Goal: Task Accomplishment & Management: Complete application form

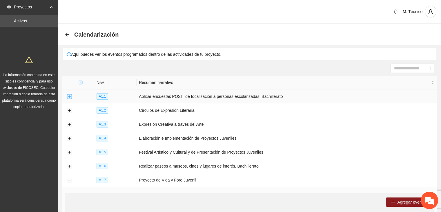
click at [68, 98] on button "Expand row" at bounding box center [69, 96] width 5 height 5
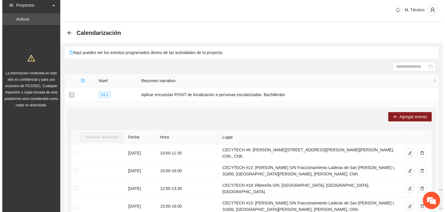
scroll to position [58, 0]
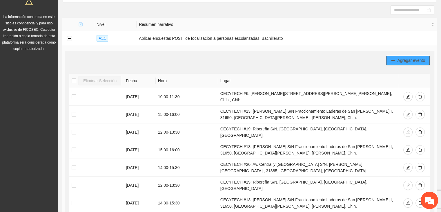
click at [398, 58] on span "Agregar evento" at bounding box center [411, 60] width 28 height 6
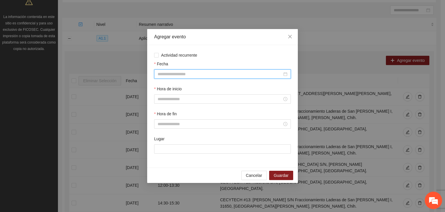
click at [170, 75] on input "Fecha" at bounding box center [220, 74] width 125 height 6
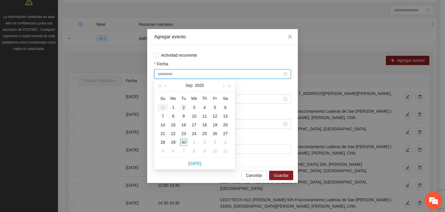
type input "**********"
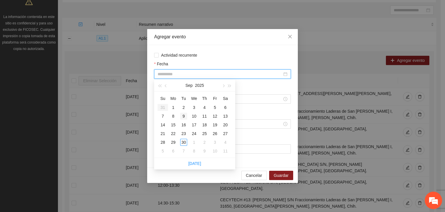
click at [185, 115] on div "9" at bounding box center [183, 116] width 7 height 7
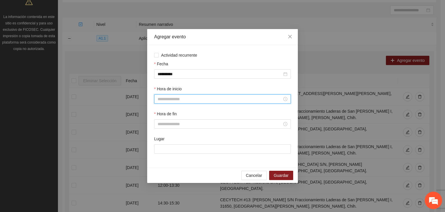
click at [176, 98] on input "Hora de inicio" at bounding box center [220, 99] width 125 height 6
click at [162, 135] on div "14" at bounding box center [162, 137] width 16 height 8
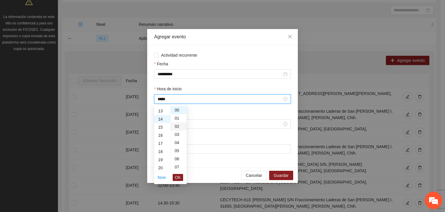
scroll to position [114, 0]
click at [175, 120] on div "01" at bounding box center [179, 118] width 16 height 8
type input "*****"
drag, startPoint x: 175, startPoint y: 178, endPoint x: 174, endPoint y: 172, distance: 5.9
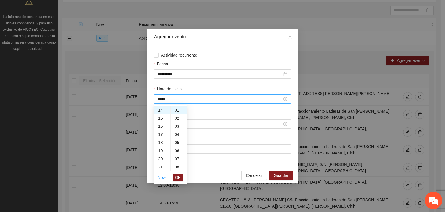
click at [175, 177] on button "OK" at bounding box center [178, 177] width 10 height 7
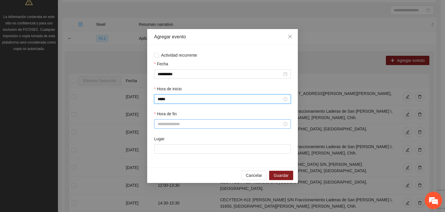
click at [166, 124] on input "Hora de fin" at bounding box center [220, 124] width 125 height 6
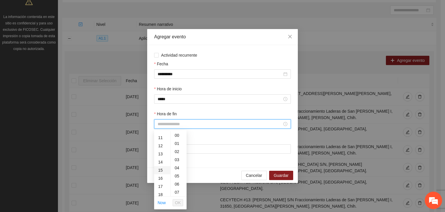
click at [160, 169] on div "15" at bounding box center [162, 170] width 16 height 8
click at [177, 142] on div "01" at bounding box center [179, 143] width 16 height 8
type input "*****"
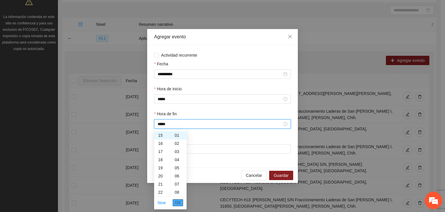
click at [180, 202] on span "OK" at bounding box center [178, 202] width 6 height 6
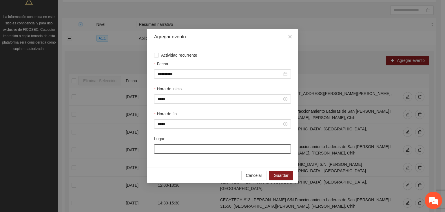
click at [179, 146] on input "Lugar" at bounding box center [222, 148] width 137 height 9
type input "**********"
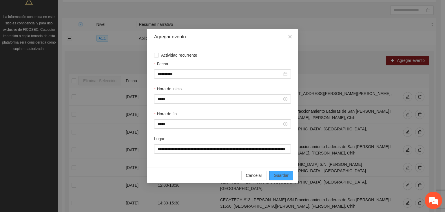
click at [278, 173] on span "Guardar" at bounding box center [281, 175] width 15 height 6
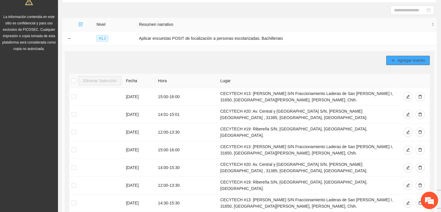
click at [405, 59] on span "Agregar evento" at bounding box center [411, 60] width 28 height 6
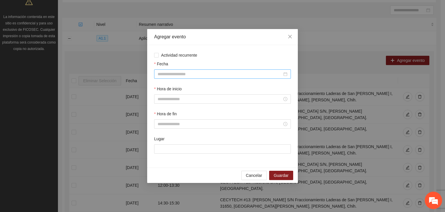
click at [184, 75] on input "Fecha" at bounding box center [220, 74] width 125 height 6
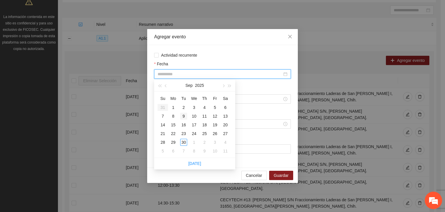
type input "**********"
click at [184, 116] on div "9" at bounding box center [183, 116] width 7 height 7
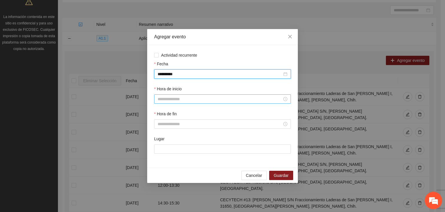
click at [181, 101] on input "Hora de inicio" at bounding box center [220, 99] width 125 height 6
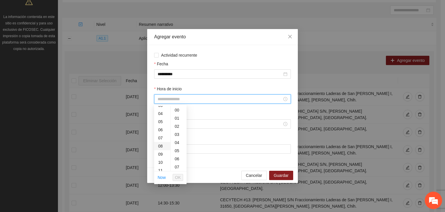
scroll to position [87, 0]
click at [162, 143] on div "15" at bounding box center [162, 145] width 16 height 8
click at [178, 117] on div "01" at bounding box center [179, 118] width 16 height 8
type input "*****"
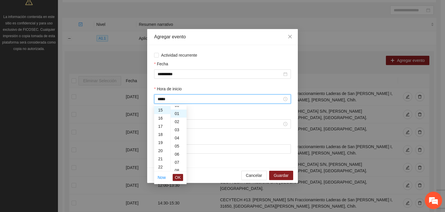
scroll to position [8, 0]
click at [180, 177] on span "OK" at bounding box center [178, 177] width 6 height 6
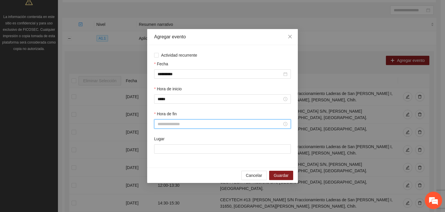
click at [173, 123] on input "Hora de fin" at bounding box center [220, 124] width 125 height 6
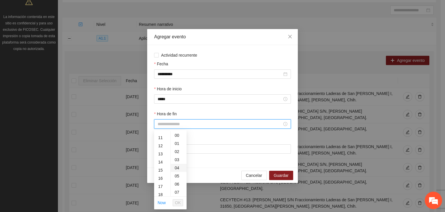
drag, startPoint x: 160, startPoint y: 179, endPoint x: 175, endPoint y: 164, distance: 21.1
click at [160, 179] on div "16" at bounding box center [162, 178] width 16 height 8
click at [179, 142] on div "01" at bounding box center [179, 143] width 16 height 8
type input "*****"
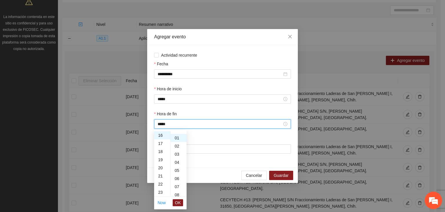
scroll to position [8, 0]
click at [177, 202] on span "OK" at bounding box center [178, 202] width 6 height 6
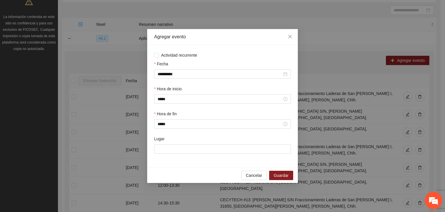
drag, startPoint x: 174, startPoint y: 162, endPoint x: 175, endPoint y: 154, distance: 7.6
click at [175, 158] on div "**********" at bounding box center [222, 106] width 151 height 122
click at [175, 153] on input "Lugar" at bounding box center [222, 148] width 137 height 9
click at [251, 173] on span "Cancelar" at bounding box center [254, 175] width 16 height 6
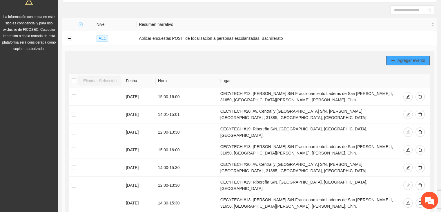
click at [400, 59] on span "Agregar evento" at bounding box center [411, 60] width 28 height 6
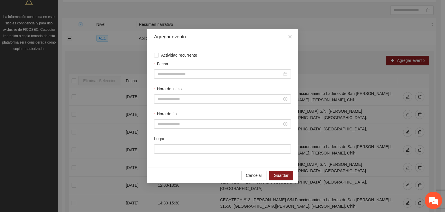
click at [169, 79] on div "Fecha" at bounding box center [222, 73] width 139 height 25
click at [174, 70] on div at bounding box center [222, 73] width 137 height 9
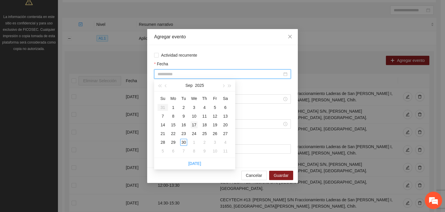
type input "**********"
click at [193, 123] on div "17" at bounding box center [194, 124] width 7 height 7
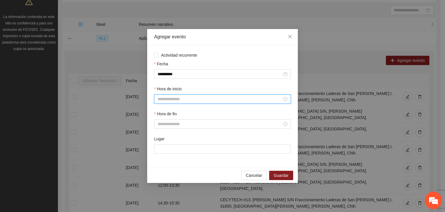
click at [167, 101] on input "Hora de inicio" at bounding box center [220, 99] width 125 height 6
drag, startPoint x: 160, startPoint y: 166, endPoint x: 174, endPoint y: 139, distance: 30.0
click at [160, 165] on div "14" at bounding box center [162, 166] width 16 height 8
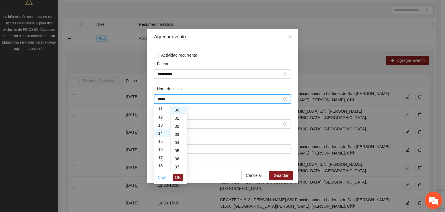
scroll to position [114, 0]
click at [176, 117] on div "01" at bounding box center [179, 118] width 16 height 8
type input "*****"
click at [179, 176] on span "OK" at bounding box center [178, 177] width 6 height 6
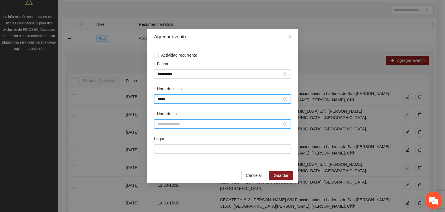
click at [166, 122] on input "Hora de fin" at bounding box center [220, 124] width 125 height 6
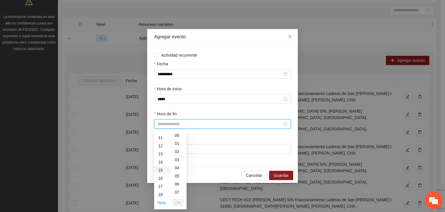
click at [160, 170] on div "15" at bounding box center [162, 170] width 16 height 8
click at [175, 142] on div "01" at bounding box center [179, 143] width 16 height 8
type input "*****"
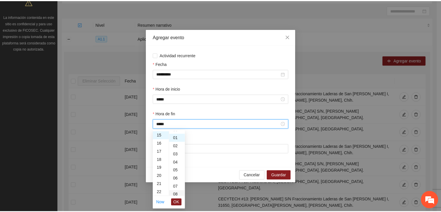
scroll to position [8, 0]
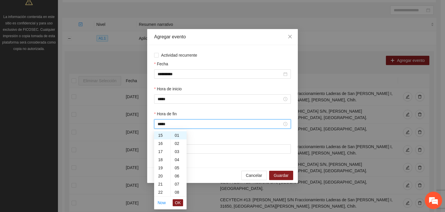
click at [180, 202] on span "OK" at bounding box center [178, 202] width 6 height 6
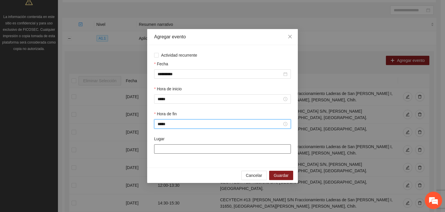
click at [169, 150] on input "Lugar" at bounding box center [222, 148] width 137 height 9
type input "**********"
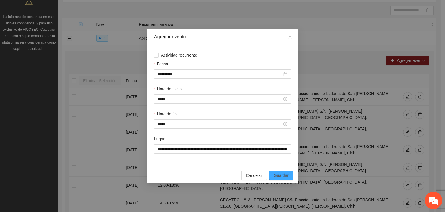
click at [279, 174] on span "Guardar" at bounding box center [281, 175] width 15 height 6
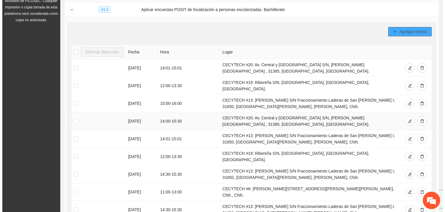
scroll to position [87, 0]
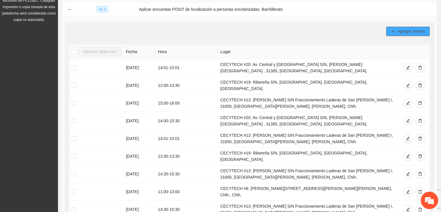
click at [393, 30] on icon "plus" at bounding box center [393, 31] width 4 height 4
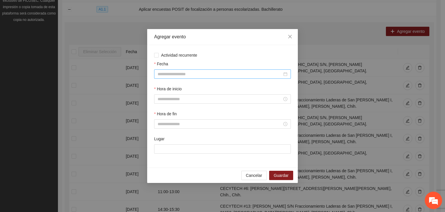
click at [172, 74] on input "Fecha" at bounding box center [220, 74] width 125 height 6
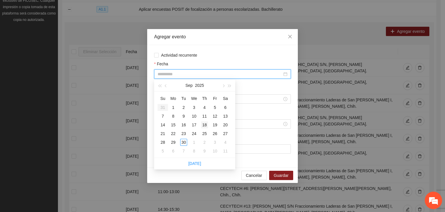
type input "**********"
click at [204, 124] on div "18" at bounding box center [204, 124] width 7 height 7
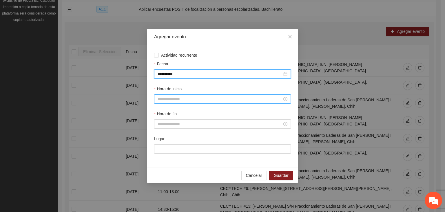
click at [172, 100] on div "Hora de inicio" at bounding box center [222, 98] width 139 height 25
click at [171, 101] on input "Hora de inicio" at bounding box center [220, 99] width 125 height 6
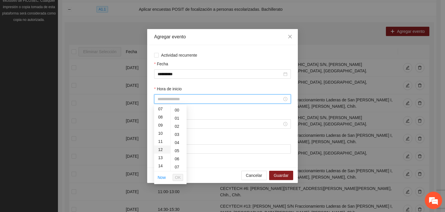
click at [161, 151] on div "12" at bounding box center [162, 149] width 16 height 8
click at [180, 120] on div "01" at bounding box center [179, 118] width 16 height 8
type input "*****"
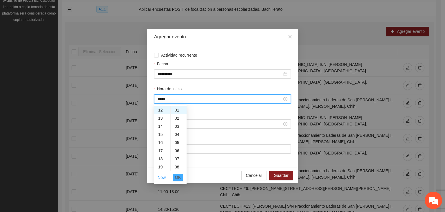
click at [177, 177] on span "OK" at bounding box center [178, 177] width 6 height 6
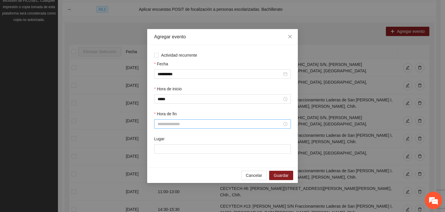
click at [170, 128] on div "Hora de fin" at bounding box center [222, 122] width 139 height 25
click at [168, 125] on input "Hora de fin" at bounding box center [220, 124] width 125 height 6
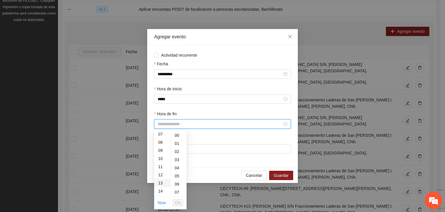
click at [160, 184] on div "13" at bounding box center [162, 183] width 16 height 8
click at [177, 142] on div "01" at bounding box center [179, 143] width 16 height 8
type input "*****"
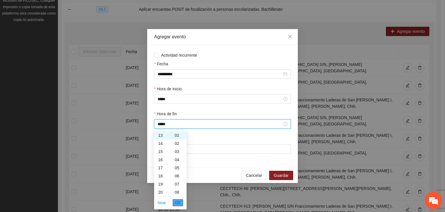
click at [177, 204] on span "OK" at bounding box center [178, 202] width 6 height 6
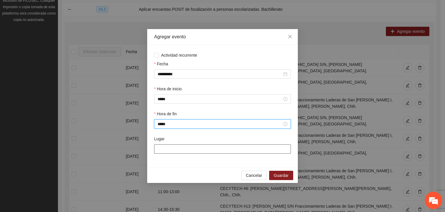
click at [191, 149] on input "Lugar" at bounding box center [222, 148] width 137 height 9
type input "**********"
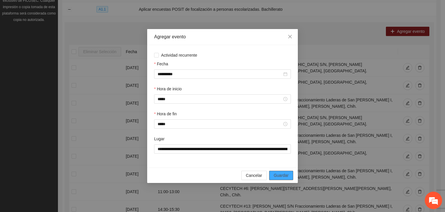
click at [280, 175] on span "Guardar" at bounding box center [281, 175] width 15 height 6
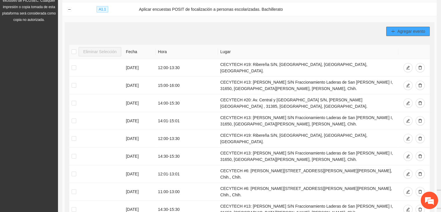
drag, startPoint x: 398, startPoint y: 24, endPoint x: 390, endPoint y: 30, distance: 10.1
click at [398, 24] on div "Agregar evento Eliminar Selección Fecha Hora Lugar [DATE] 12:00 - 13:30 CECYTEC…" at bounding box center [250, 139] width 370 height 235
click at [390, 31] on button "Agregar evento" at bounding box center [407, 31] width 43 height 9
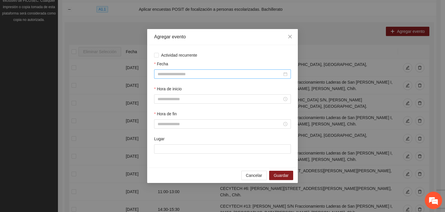
click at [188, 72] on input "Fecha" at bounding box center [220, 74] width 125 height 6
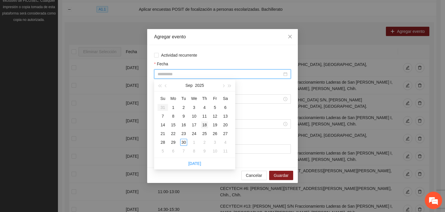
type input "**********"
click at [206, 124] on div "18" at bounding box center [204, 124] width 7 height 7
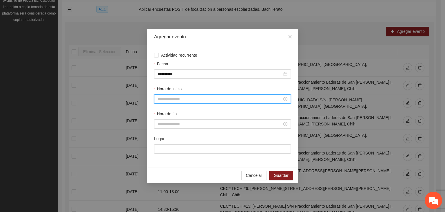
drag, startPoint x: 173, startPoint y: 101, endPoint x: 170, endPoint y: 108, distance: 7.3
click at [172, 101] on input "Hora de inicio" at bounding box center [220, 99] width 125 height 6
click at [162, 158] on div "13" at bounding box center [162, 157] width 16 height 8
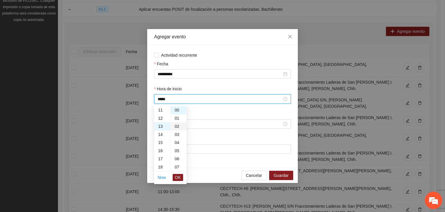
scroll to position [106, 0]
drag, startPoint x: 178, startPoint y: 117, endPoint x: 175, endPoint y: 139, distance: 22.5
click at [177, 117] on div "01" at bounding box center [179, 118] width 16 height 8
click at [161, 117] on div "14" at bounding box center [162, 118] width 16 height 8
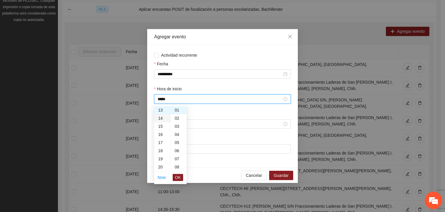
type input "*****"
click at [180, 175] on span "OK" at bounding box center [178, 177] width 6 height 6
click at [169, 124] on input "Hora de fin" at bounding box center [220, 124] width 125 height 6
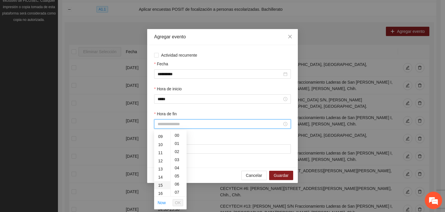
scroll to position [87, 0]
click at [160, 169] on div "15" at bounding box center [162, 170] width 16 height 8
click at [176, 144] on div "01" at bounding box center [179, 143] width 16 height 8
type input "*****"
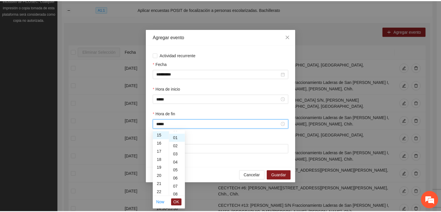
scroll to position [8, 0]
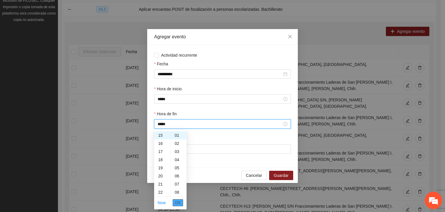
click at [177, 203] on span "OK" at bounding box center [178, 202] width 6 height 6
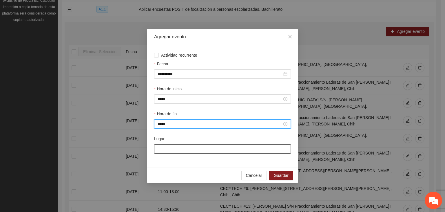
click at [189, 151] on input "Lugar" at bounding box center [222, 148] width 137 height 9
type input "**********"
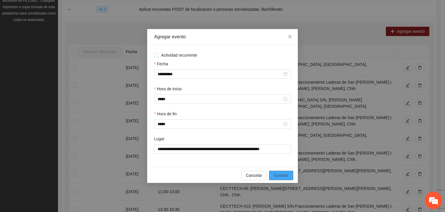
click at [278, 175] on span "Guardar" at bounding box center [281, 175] width 15 height 6
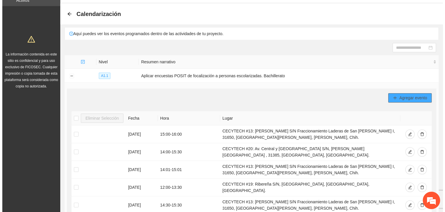
scroll to position [0, 0]
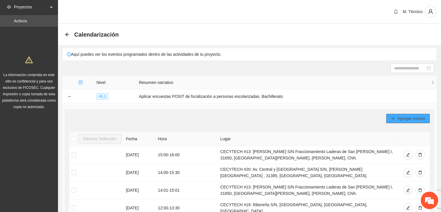
click at [398, 119] on span "Agregar evento" at bounding box center [411, 118] width 28 height 6
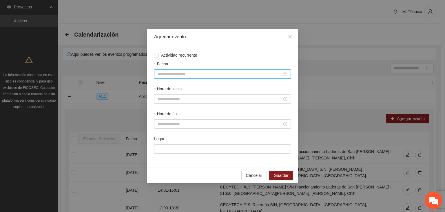
click at [174, 74] on input "Fecha" at bounding box center [220, 74] width 125 height 6
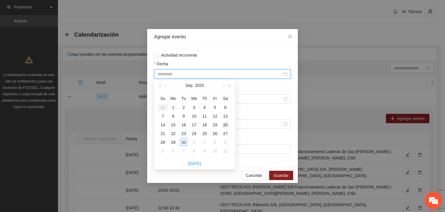
type input "**********"
click at [224, 124] on div "20" at bounding box center [225, 124] width 7 height 7
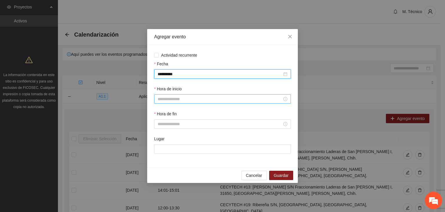
click at [173, 98] on input "Hora de inicio" at bounding box center [220, 99] width 125 height 6
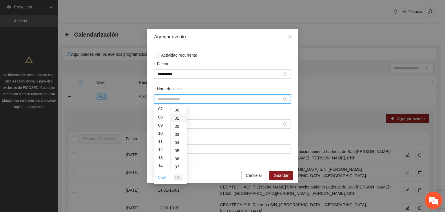
drag, startPoint x: 161, startPoint y: 135, endPoint x: 173, endPoint y: 121, distance: 18.5
click at [161, 134] on div "10" at bounding box center [162, 133] width 16 height 8
click at [177, 119] on div "01" at bounding box center [179, 118] width 16 height 8
type input "*****"
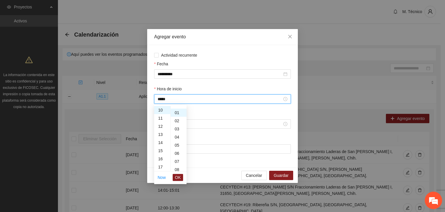
scroll to position [8, 0]
click at [176, 178] on span "OK" at bounding box center [178, 177] width 6 height 6
click at [176, 123] on input "Hora de fin" at bounding box center [220, 124] width 125 height 6
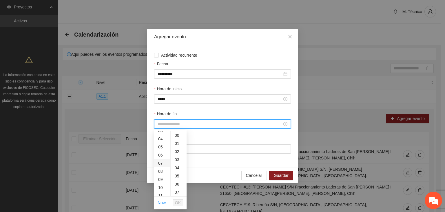
scroll to position [58, 0]
drag, startPoint x: 161, startPoint y: 168, endPoint x: 165, endPoint y: 163, distance: 5.6
click at [161, 167] on div "11" at bounding box center [162, 166] width 16 height 8
click at [178, 143] on div "01" at bounding box center [179, 143] width 16 height 8
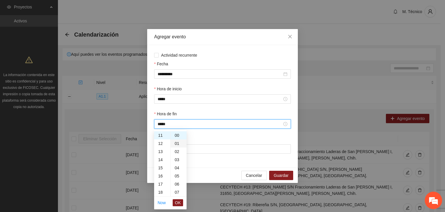
type input "*****"
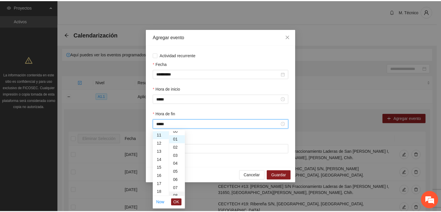
scroll to position [8, 0]
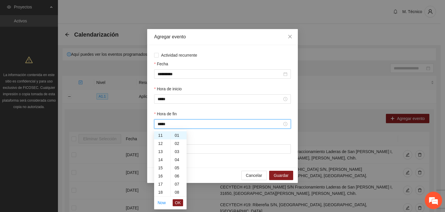
drag, startPoint x: 178, startPoint y: 201, endPoint x: 180, endPoint y: 193, distance: 8.0
click at [177, 200] on span "OK" at bounding box center [178, 202] width 6 height 6
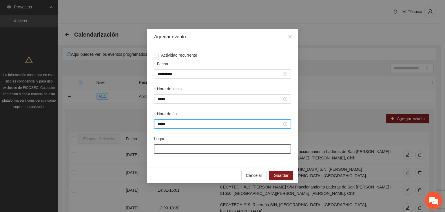
click at [190, 153] on input "Lugar" at bounding box center [222, 148] width 137 height 9
type input "**********"
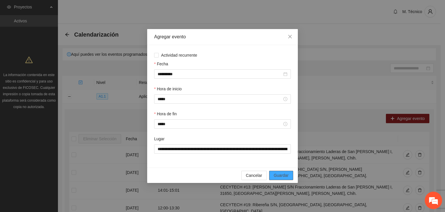
click at [275, 174] on span "Guardar" at bounding box center [281, 175] width 15 height 6
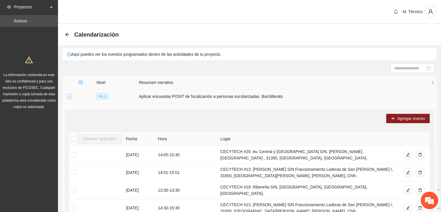
click at [70, 95] on button "Collapse row" at bounding box center [69, 96] width 5 height 5
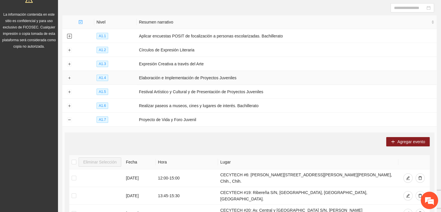
scroll to position [87, 0]
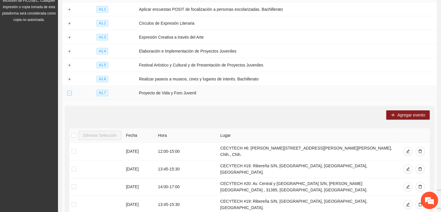
click at [70, 92] on button "Collapse row" at bounding box center [69, 93] width 5 height 5
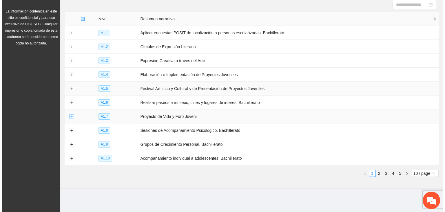
scroll to position [63, 0]
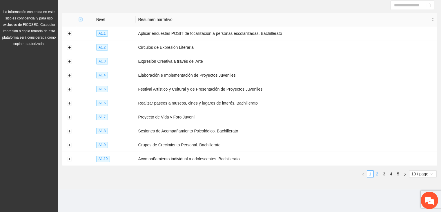
click at [376, 173] on link "2" at bounding box center [377, 173] width 6 height 6
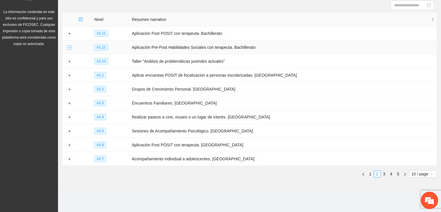
click at [70, 48] on button "Expand row" at bounding box center [69, 47] width 5 height 5
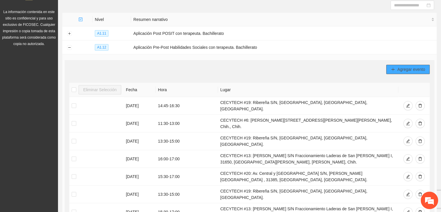
click at [412, 67] on span "Agregar evento" at bounding box center [411, 69] width 28 height 6
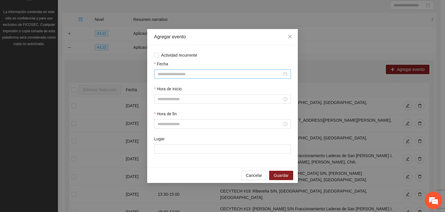
click at [182, 75] on input "Fecha" at bounding box center [220, 74] width 125 height 6
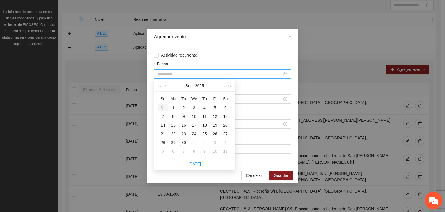
type input "**********"
click at [182, 116] on div "9" at bounding box center [183, 116] width 7 height 7
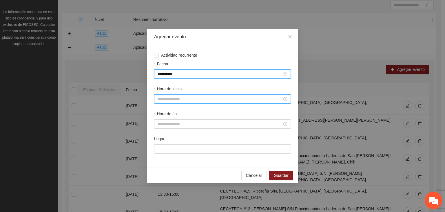
click at [168, 101] on input "Hora de inicio" at bounding box center [220, 99] width 125 height 6
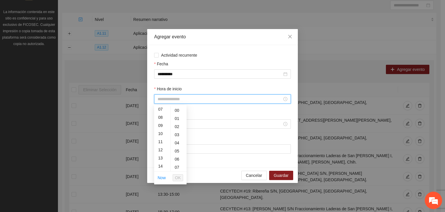
scroll to position [87, 0]
click at [161, 146] on div "15" at bounding box center [162, 145] width 16 height 8
click at [176, 118] on div "01" at bounding box center [179, 118] width 16 height 8
type input "*****"
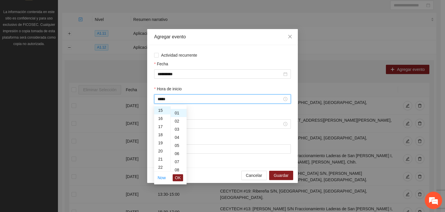
scroll to position [8, 0]
click at [180, 178] on span "OK" at bounding box center [178, 177] width 6 height 6
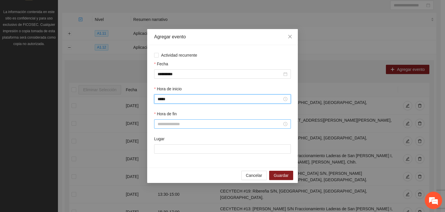
click at [170, 126] on input "Hora de fin" at bounding box center [220, 124] width 125 height 6
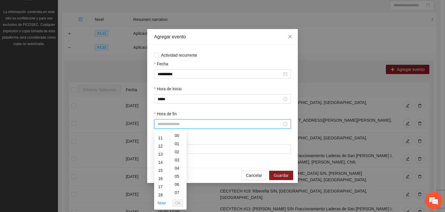
drag, startPoint x: 160, startPoint y: 178, endPoint x: 167, endPoint y: 165, distance: 14.3
click at [161, 178] on div "16" at bounding box center [162, 178] width 16 height 8
click at [176, 142] on div "01" at bounding box center [179, 143] width 16 height 8
type input "*****"
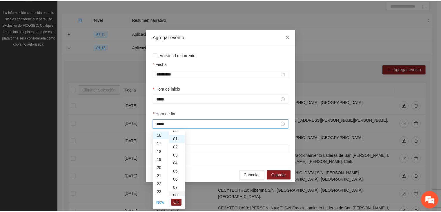
scroll to position [8, 0]
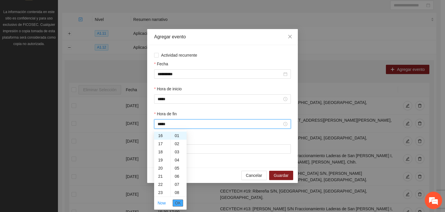
click at [177, 201] on span "OK" at bounding box center [178, 202] width 6 height 6
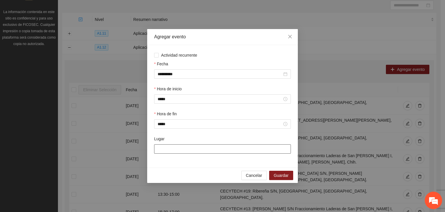
click at [171, 150] on input "Lugar" at bounding box center [222, 148] width 137 height 9
type input "**********"
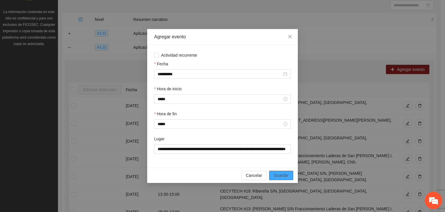
click at [281, 177] on span "Guardar" at bounding box center [281, 175] width 15 height 6
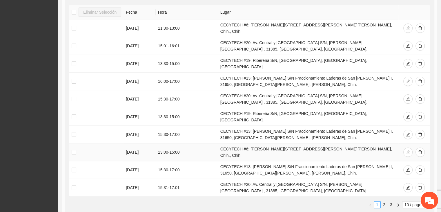
scroll to position [150, 0]
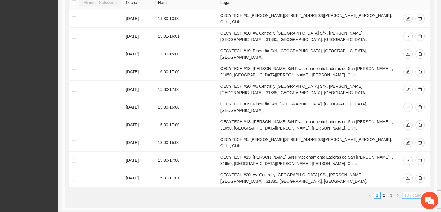
click at [408, 192] on span "10 / page" at bounding box center [415, 195] width 23 height 6
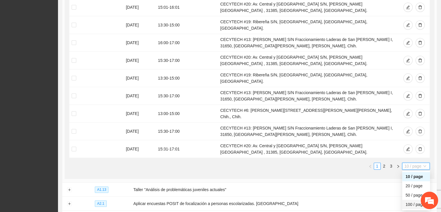
click at [408, 201] on div "100 / page" at bounding box center [416, 204] width 21 height 6
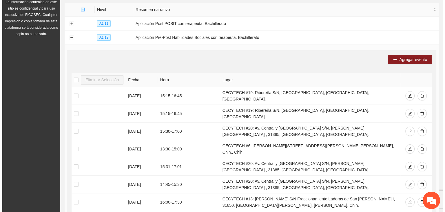
scroll to position [63, 0]
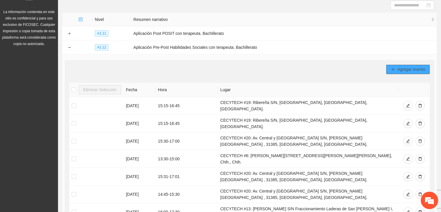
click at [406, 68] on span "Agregar evento" at bounding box center [411, 69] width 28 height 6
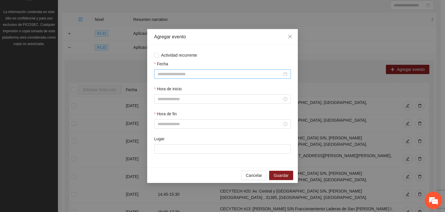
click at [189, 73] on input "Fecha" at bounding box center [220, 74] width 125 height 6
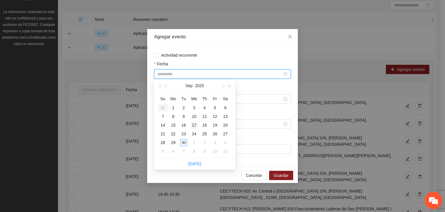
type input "**********"
click at [193, 124] on div "17" at bounding box center [194, 124] width 7 height 7
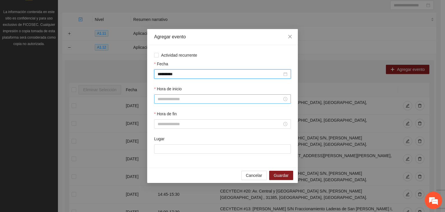
click at [162, 99] on input "Hora de inicio" at bounding box center [220, 99] width 125 height 6
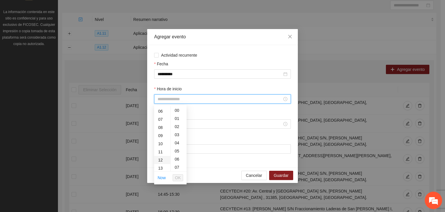
scroll to position [58, 0]
click at [160, 143] on div "15" at bounding box center [162, 145] width 16 height 8
drag, startPoint x: 176, startPoint y: 117, endPoint x: 175, endPoint y: 137, distance: 19.5
click at [176, 117] on div "01" at bounding box center [179, 118] width 16 height 8
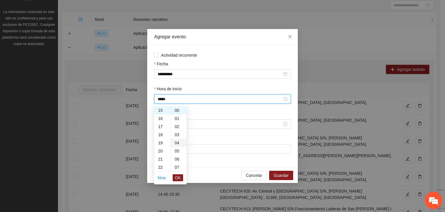
type input "*****"
click at [176, 175] on span "OK" at bounding box center [178, 177] width 6 height 6
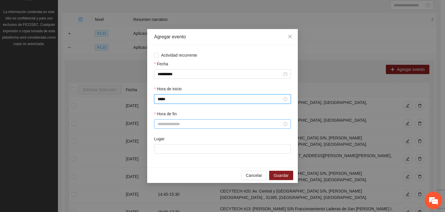
click at [168, 128] on div at bounding box center [222, 123] width 137 height 9
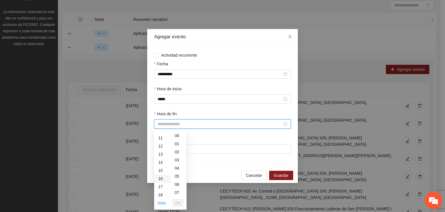
drag, startPoint x: 160, startPoint y: 178, endPoint x: 176, endPoint y: 151, distance: 31.3
click at [160, 178] on div "16" at bounding box center [162, 178] width 16 height 8
drag, startPoint x: 179, startPoint y: 144, endPoint x: 175, endPoint y: 152, distance: 9.0
click at [178, 144] on div "01" at bounding box center [179, 143] width 16 height 8
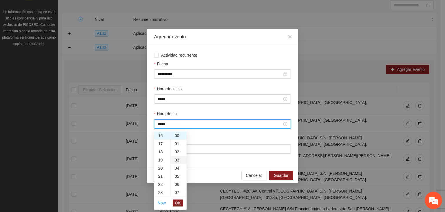
type input "*****"
click at [177, 203] on span "OK" at bounding box center [178, 202] width 6 height 6
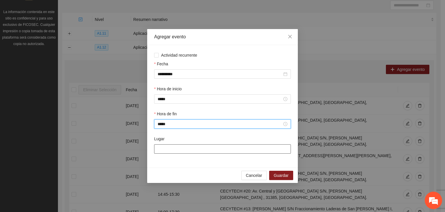
click at [170, 150] on input "Lugar" at bounding box center [222, 148] width 137 height 9
type input "**********"
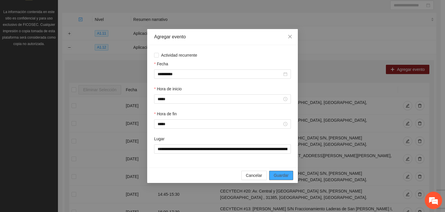
click at [281, 175] on span "Guardar" at bounding box center [281, 175] width 15 height 6
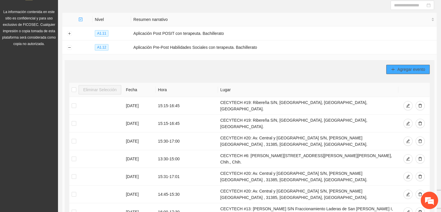
click at [402, 69] on span "Agregar evento" at bounding box center [411, 69] width 28 height 6
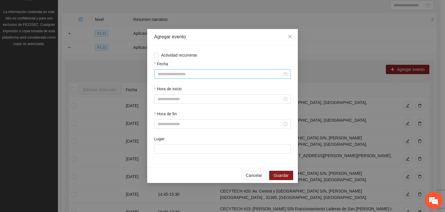
click at [176, 75] on input "Fecha" at bounding box center [220, 74] width 125 height 6
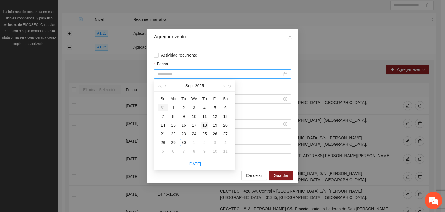
type input "**********"
click at [204, 125] on div "18" at bounding box center [204, 124] width 7 height 7
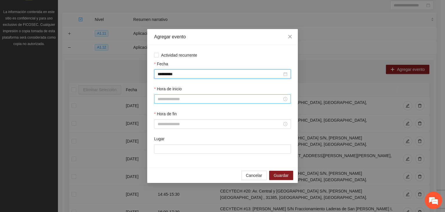
click at [171, 99] on input "Hora de inicio" at bounding box center [220, 99] width 125 height 6
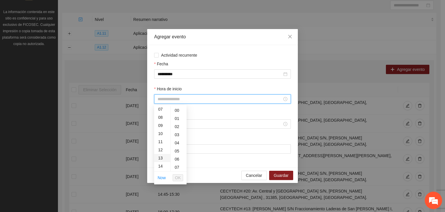
click at [161, 157] on div "13" at bounding box center [162, 158] width 16 height 8
click at [179, 119] on div "01" at bounding box center [179, 118] width 16 height 8
type input "*****"
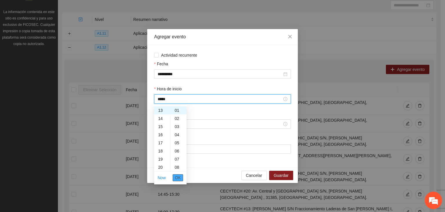
click at [178, 178] on span "OK" at bounding box center [178, 177] width 6 height 6
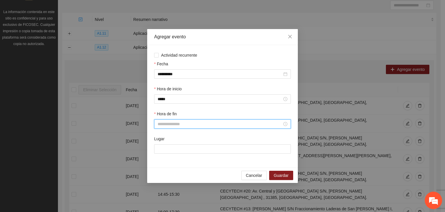
click at [170, 123] on input "Hora de fin" at bounding box center [220, 124] width 125 height 6
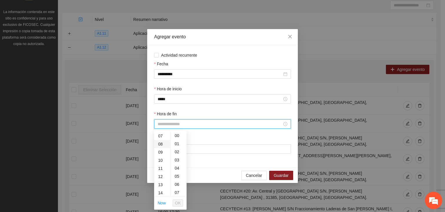
scroll to position [58, 0]
click at [162, 190] on div "14" at bounding box center [162, 191] width 16 height 8
click at [176, 143] on div "01" at bounding box center [179, 143] width 16 height 8
type input "*****"
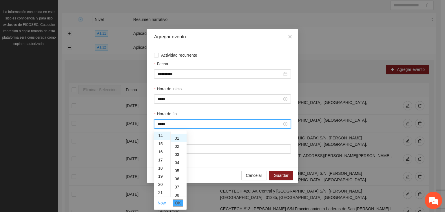
scroll to position [8, 0]
click at [179, 201] on span "OK" at bounding box center [178, 202] width 6 height 6
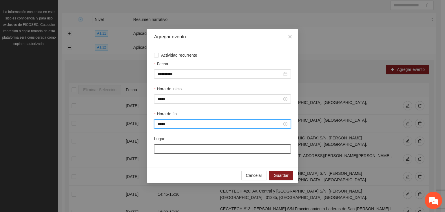
click at [176, 153] on input "Lugar" at bounding box center [222, 148] width 137 height 9
type input "**********"
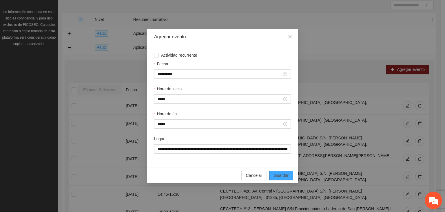
click at [277, 175] on span "Guardar" at bounding box center [281, 175] width 15 height 6
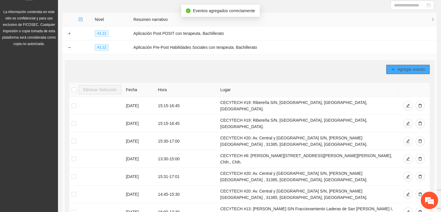
click at [394, 67] on icon "plus" at bounding box center [393, 69] width 4 height 4
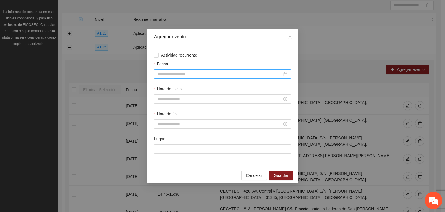
click at [189, 76] on input "Fecha" at bounding box center [220, 74] width 125 height 6
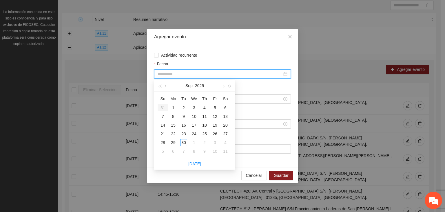
type input "**********"
click at [206, 124] on div "18" at bounding box center [204, 124] width 7 height 7
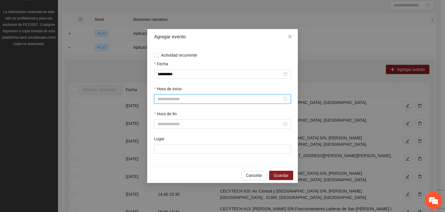
click at [170, 100] on input "Hora de inicio" at bounding box center [220, 99] width 125 height 6
click at [161, 145] on div "15" at bounding box center [162, 145] width 16 height 8
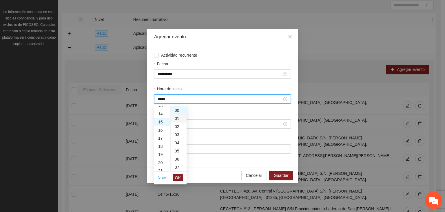
scroll to position [122, 0]
click at [179, 117] on div "01" at bounding box center [179, 118] width 16 height 8
type input "*****"
click at [178, 178] on span "OK" at bounding box center [178, 177] width 6 height 6
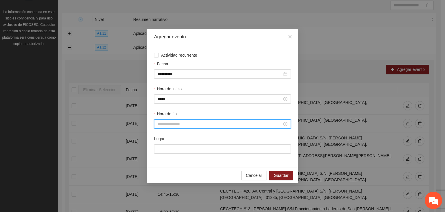
click at [179, 126] on input "Hora de fin" at bounding box center [220, 124] width 125 height 6
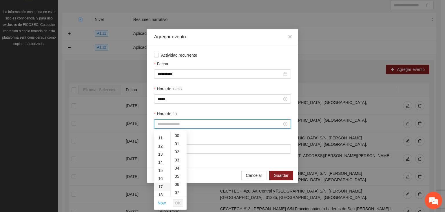
drag, startPoint x: 160, startPoint y: 178, endPoint x: 165, endPoint y: 171, distance: 8.4
click at [160, 177] on div "16" at bounding box center [162, 178] width 16 height 8
drag, startPoint x: 176, startPoint y: 144, endPoint x: 175, endPoint y: 147, distance: 3.0
click at [176, 144] on div "01" at bounding box center [179, 143] width 16 height 8
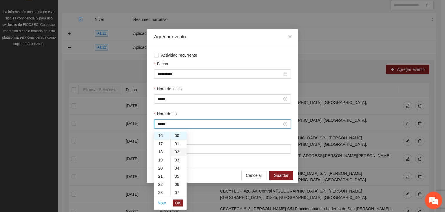
type input "*****"
click at [180, 206] on button "OK" at bounding box center [178, 202] width 10 height 7
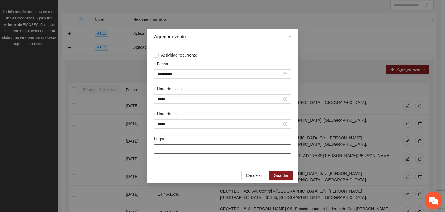
click at [173, 153] on input "Lugar" at bounding box center [222, 148] width 137 height 9
type input "**********"
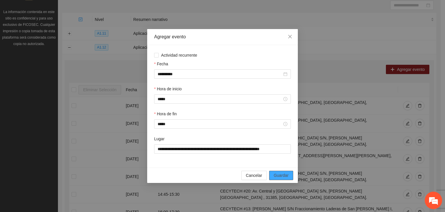
click at [280, 177] on span "Guardar" at bounding box center [281, 175] width 15 height 6
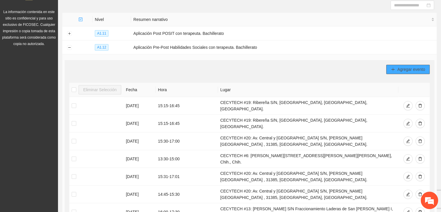
click at [394, 68] on button "Agregar evento" at bounding box center [407, 69] width 43 height 9
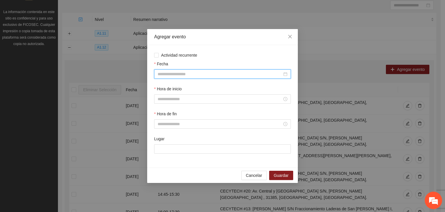
click at [210, 73] on input "Fecha" at bounding box center [220, 74] width 125 height 6
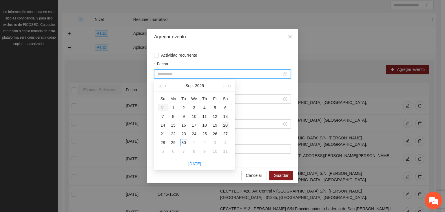
type input "**********"
click at [224, 123] on div "20" at bounding box center [225, 124] width 7 height 7
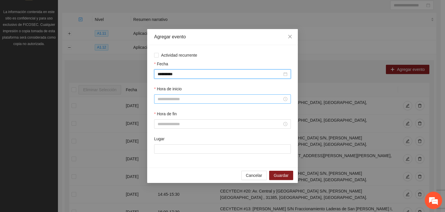
click at [162, 99] on input "Hora de inicio" at bounding box center [220, 99] width 125 height 6
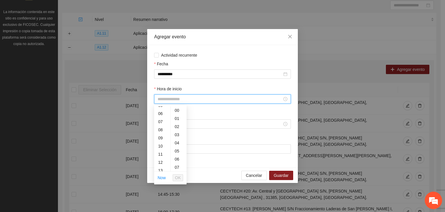
scroll to position [58, 0]
click at [162, 139] on div "11" at bounding box center [162, 141] width 16 height 8
click at [177, 159] on div "31" at bounding box center [179, 159] width 16 height 8
type input "*****"
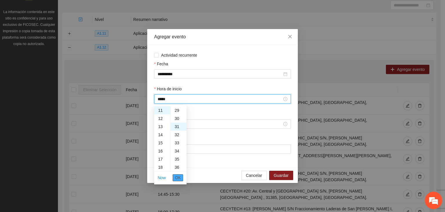
scroll to position [252, 0]
click at [178, 177] on span "OK" at bounding box center [178, 177] width 6 height 6
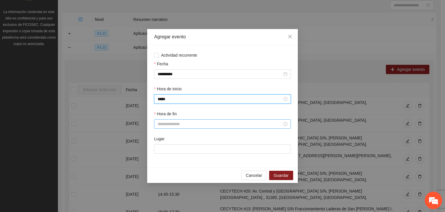
click at [164, 125] on input "Hora de fin" at bounding box center [220, 124] width 125 height 6
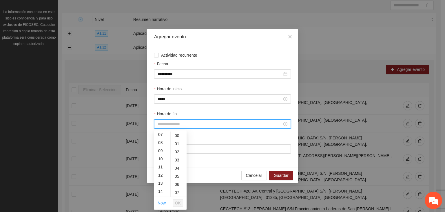
drag, startPoint x: 160, startPoint y: 182, endPoint x: 162, endPoint y: 186, distance: 3.9
click at [160, 183] on div "13" at bounding box center [162, 183] width 16 height 8
click at [177, 201] on span "OK" at bounding box center [178, 202] width 6 height 6
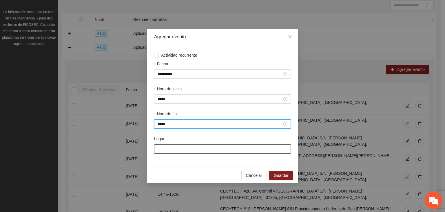
click at [173, 151] on input "Lugar" at bounding box center [222, 148] width 137 height 9
click at [172, 124] on input "*****" at bounding box center [220, 124] width 125 height 6
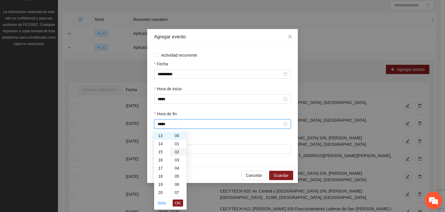
click at [178, 146] on div "01" at bounding box center [179, 143] width 16 height 8
type input "*****"
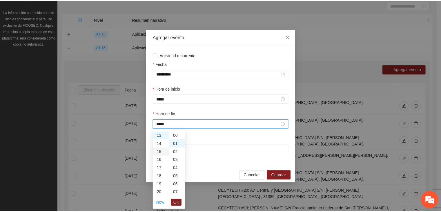
scroll to position [8, 0]
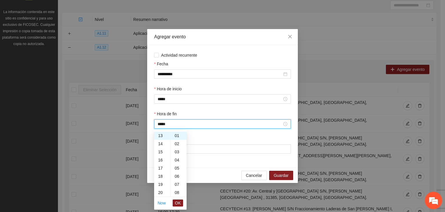
drag, startPoint x: 178, startPoint y: 201, endPoint x: 179, endPoint y: 165, distance: 36.0
click at [177, 200] on span "OK" at bounding box center [178, 202] width 6 height 6
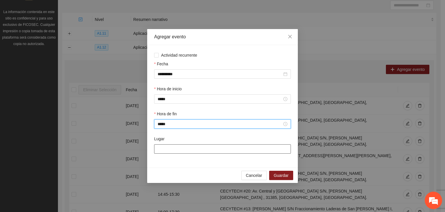
click at [176, 147] on input "Lugar" at bounding box center [222, 148] width 137 height 9
type input "**********"
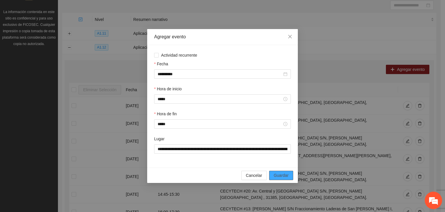
click at [276, 177] on span "Guardar" at bounding box center [281, 175] width 15 height 6
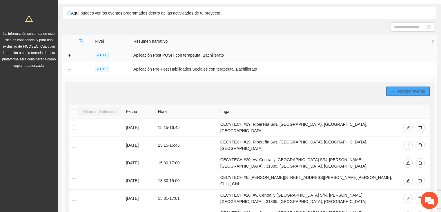
scroll to position [0, 0]
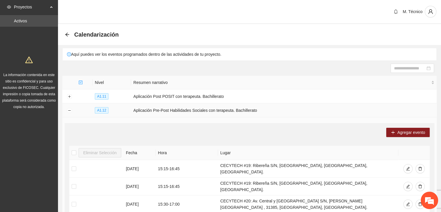
click at [72, 113] on td at bounding box center [69, 110] width 14 height 14
click at [70, 109] on button "Collapse row" at bounding box center [69, 110] width 5 height 5
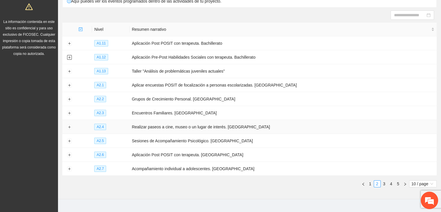
scroll to position [63, 0]
